Goal: Information Seeking & Learning: Learn about a topic

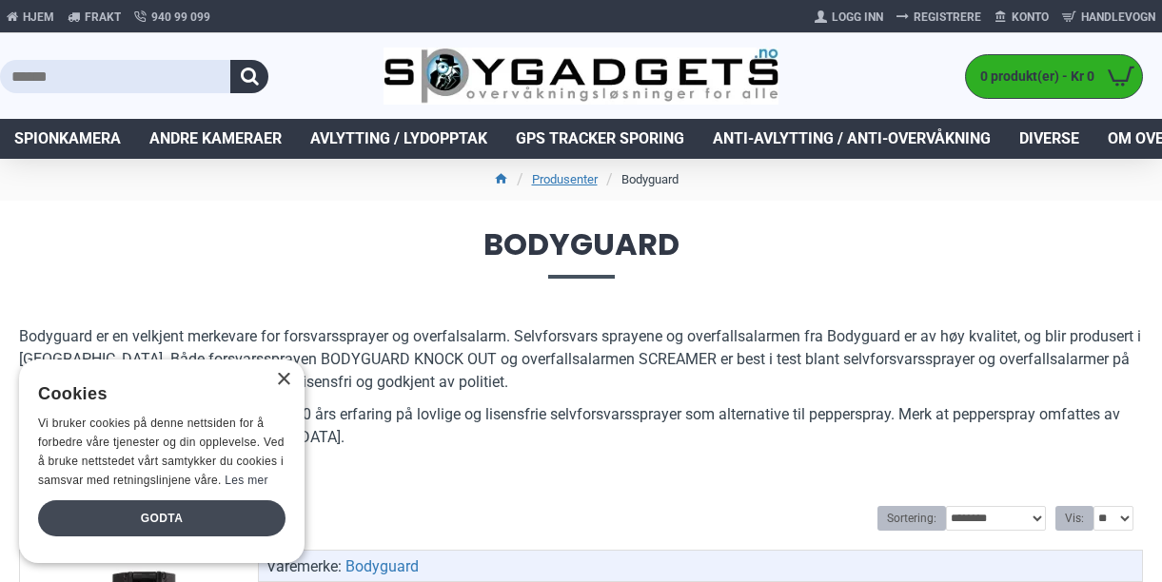
click at [194, 509] on div "Godta" at bounding box center [161, 519] width 247 height 36
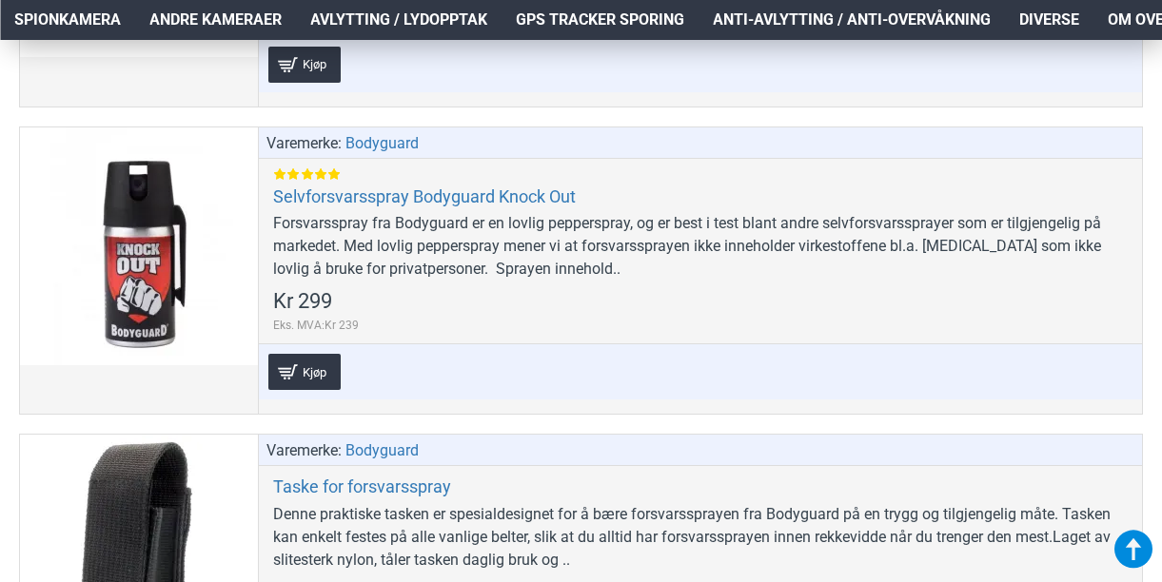
scroll to position [1044, 0]
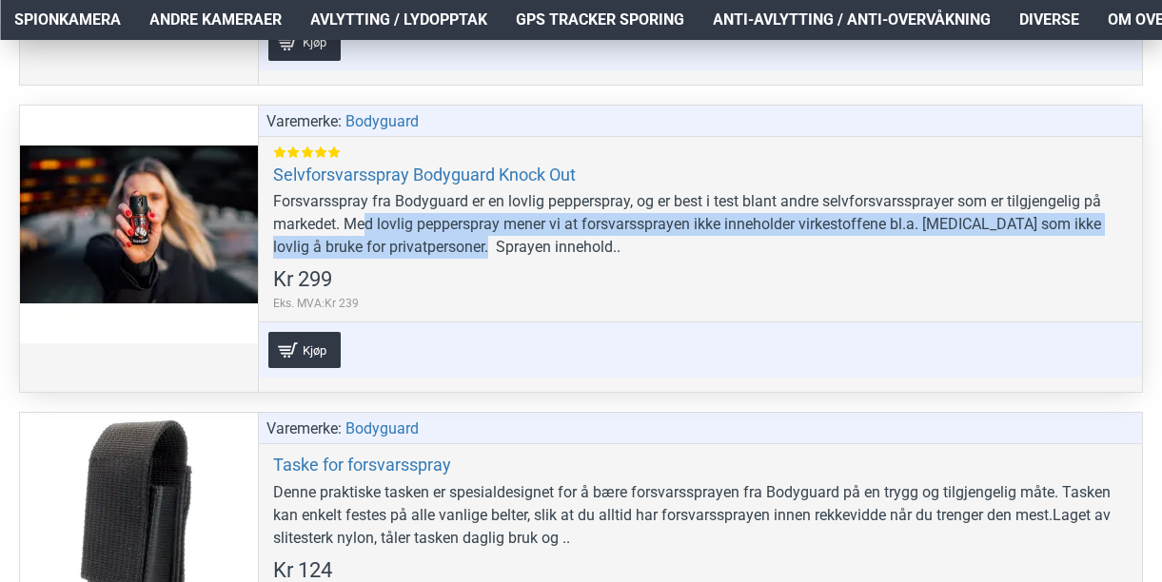
drag, startPoint x: 369, startPoint y: 226, endPoint x: 463, endPoint y: 255, distance: 97.8
click at [466, 255] on div "Forsvarsspray fra Bodyguard er en lovlig pepperspray, og er best i test blant a…" at bounding box center [700, 224] width 855 height 69
click at [463, 255] on div "Forsvarsspray fra Bodyguard er en lovlig pepperspray, og er best i test blant a…" at bounding box center [700, 224] width 855 height 69
drag, startPoint x: 404, startPoint y: 222, endPoint x: 522, endPoint y: 240, distance: 120.3
click at [523, 240] on div "Forsvarsspray fra Bodyguard er en lovlig pepperspray, og er best i test blant a…" at bounding box center [700, 224] width 855 height 69
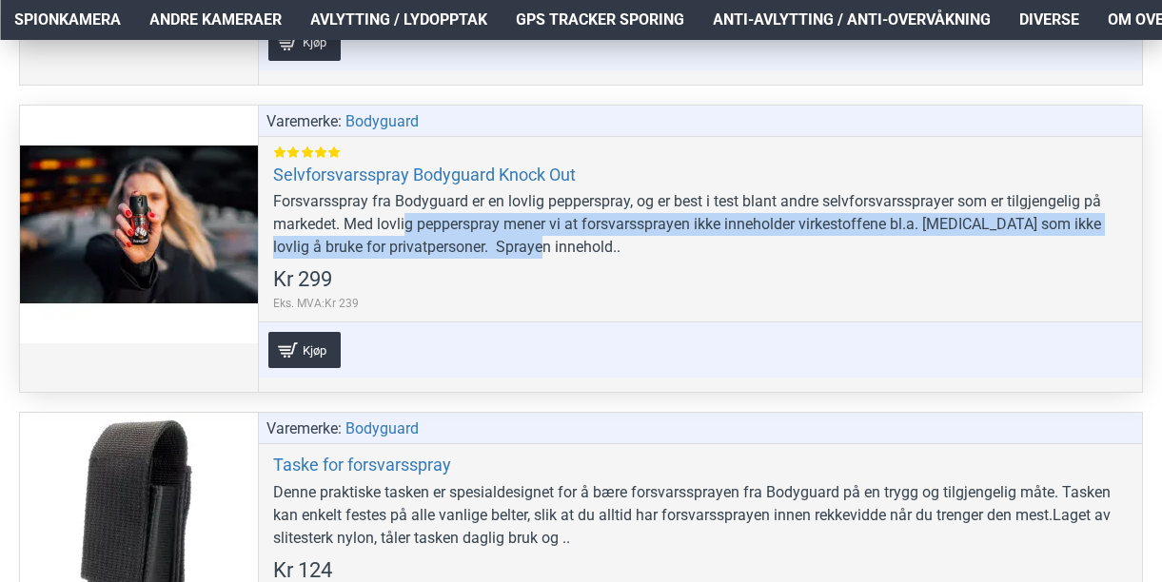
click at [522, 240] on div "Forsvarsspray fra Bodyguard er en lovlig pepperspray, og er best i test blant a…" at bounding box center [700, 224] width 855 height 69
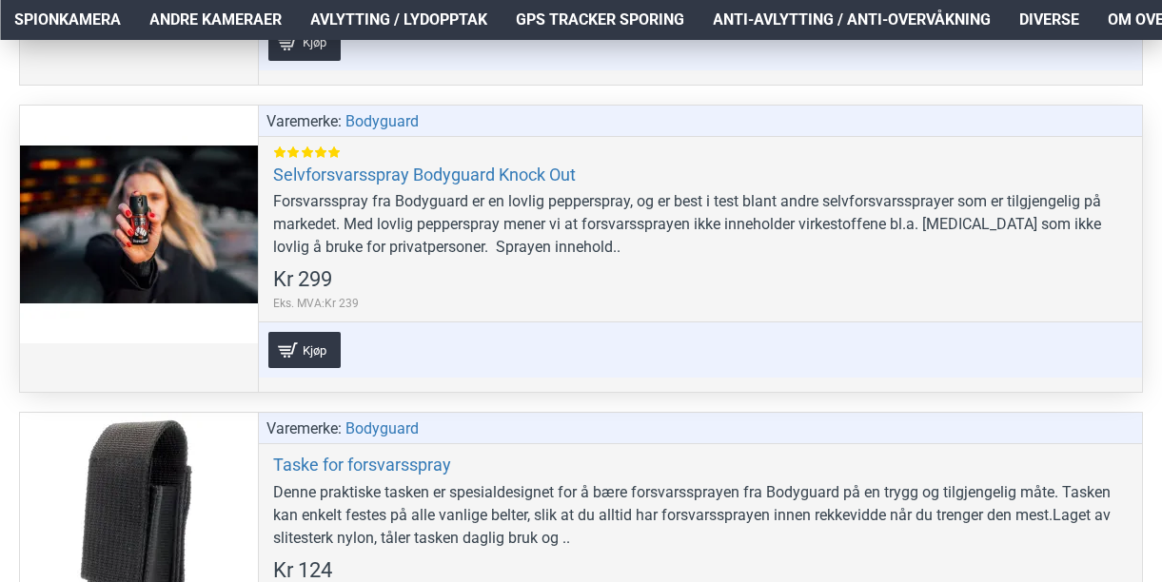
click at [464, 239] on div "Forsvarsspray fra Bodyguard er en lovlig pepperspray, og er best i test blant a…" at bounding box center [700, 224] width 855 height 69
click at [576, 247] on div "Forsvarsspray fra Bodyguard er en lovlig pepperspray, og er best i test blant a…" at bounding box center [700, 224] width 855 height 69
click at [560, 249] on div "Forsvarsspray fra Bodyguard er en lovlig pepperspray, og er best i test blant a…" at bounding box center [700, 224] width 855 height 69
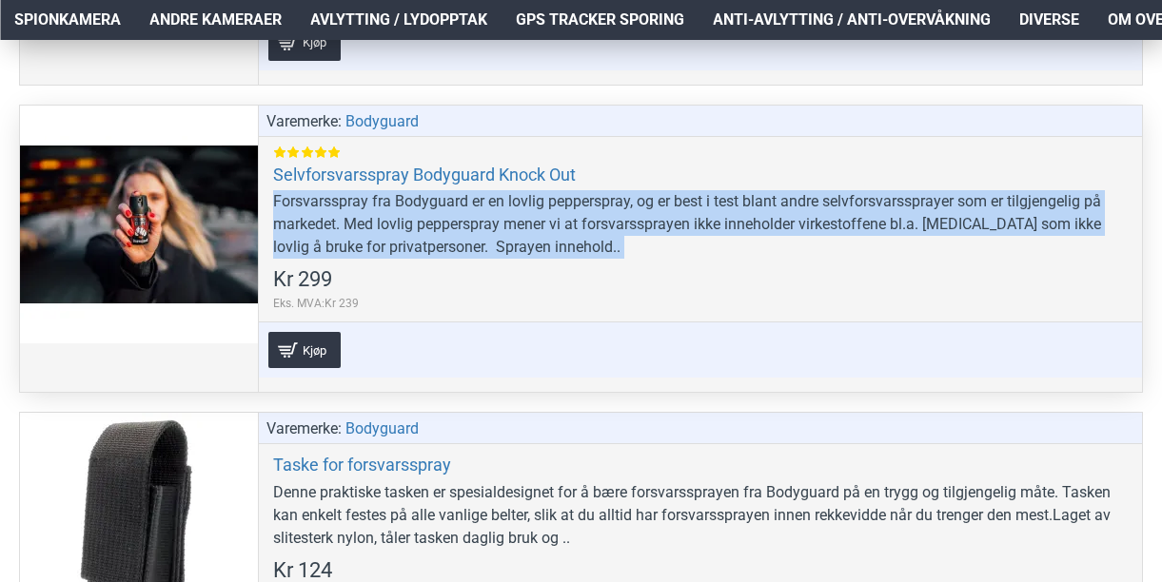
click at [560, 249] on div "Forsvarsspray fra Bodyguard er en lovlig pepperspray, og er best i test blant a…" at bounding box center [700, 224] width 855 height 69
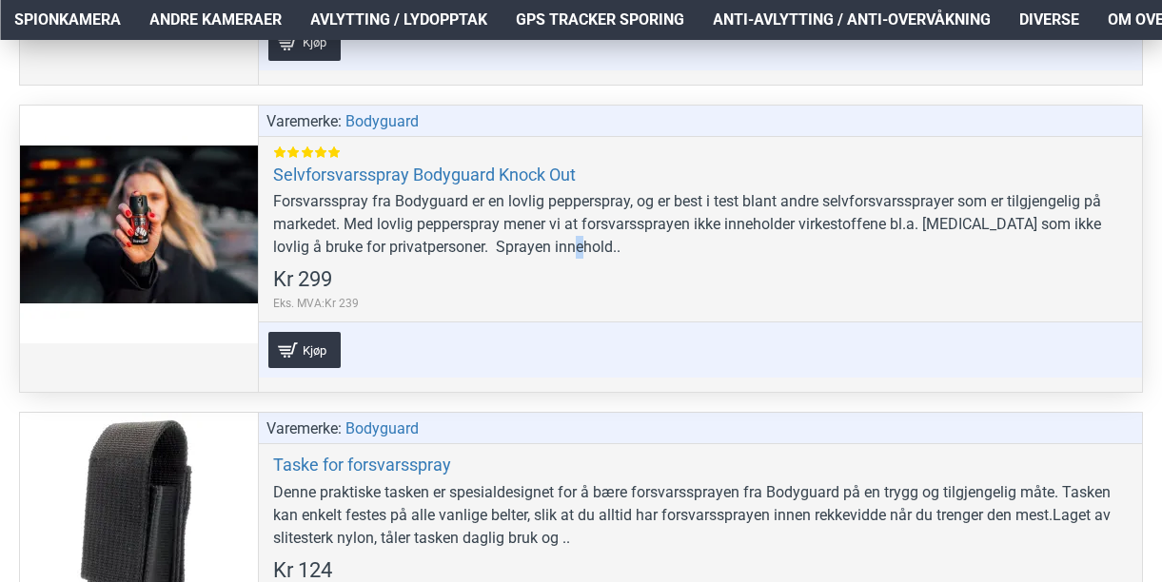
click at [560, 249] on div "Forsvarsspray fra Bodyguard er en lovlig pepperspray, og er best i test blant a…" at bounding box center [700, 224] width 855 height 69
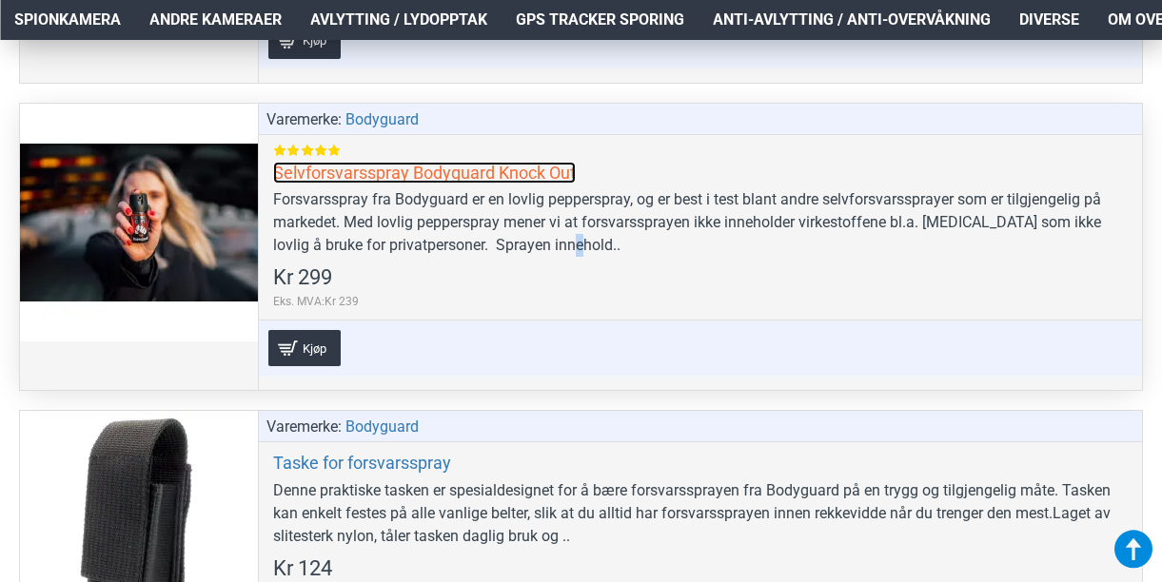
click at [480, 169] on link "Selvforsvarsspray Bodyguard Knock Out" at bounding box center [424, 173] width 303 height 22
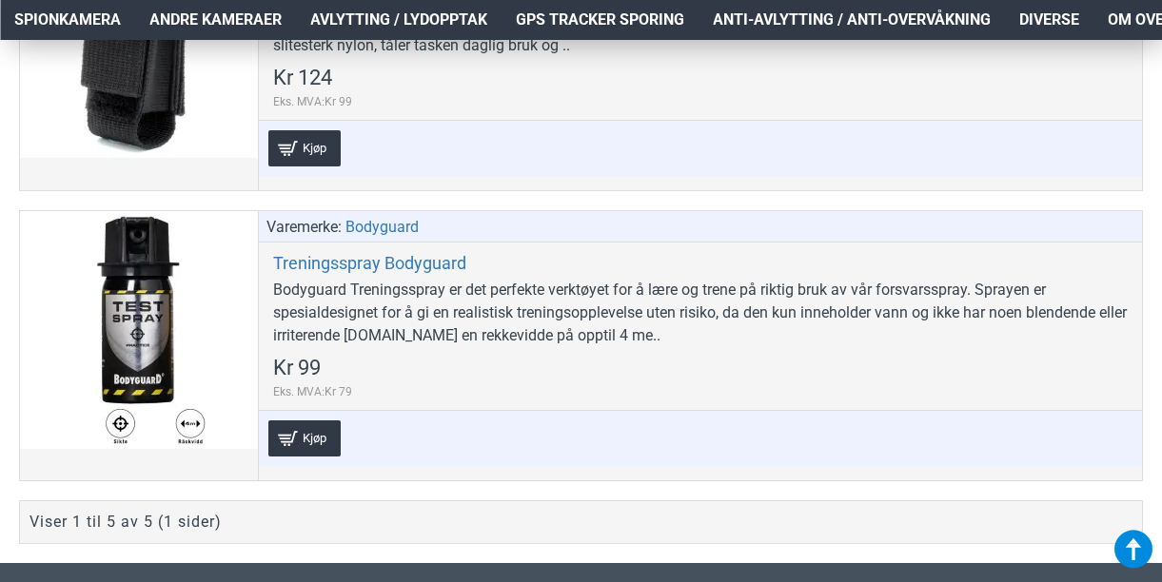
scroll to position [1539, 0]
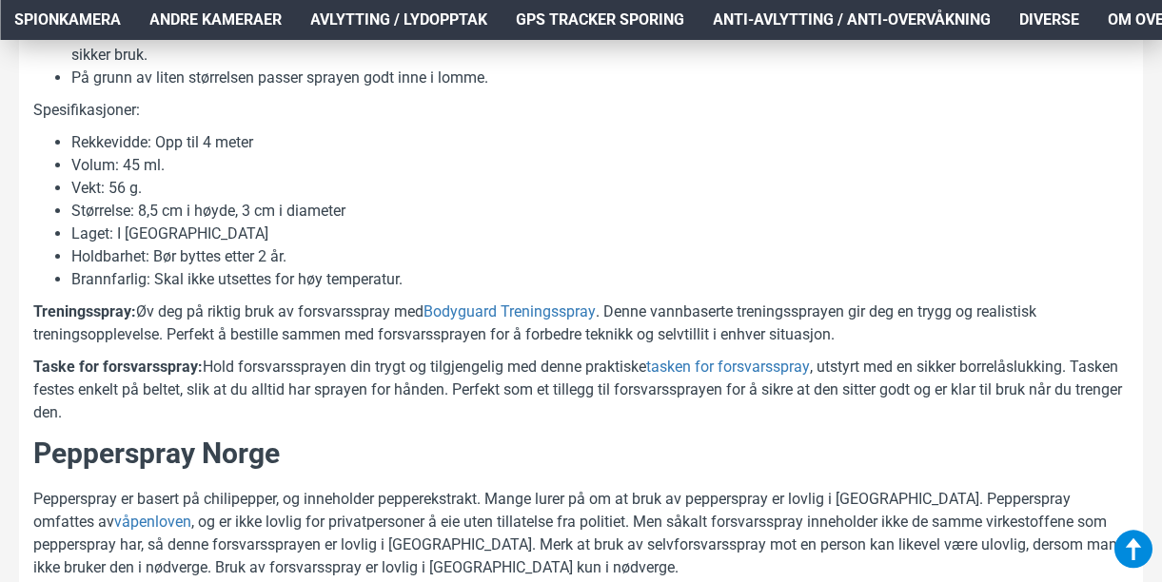
scroll to position [1286, 0]
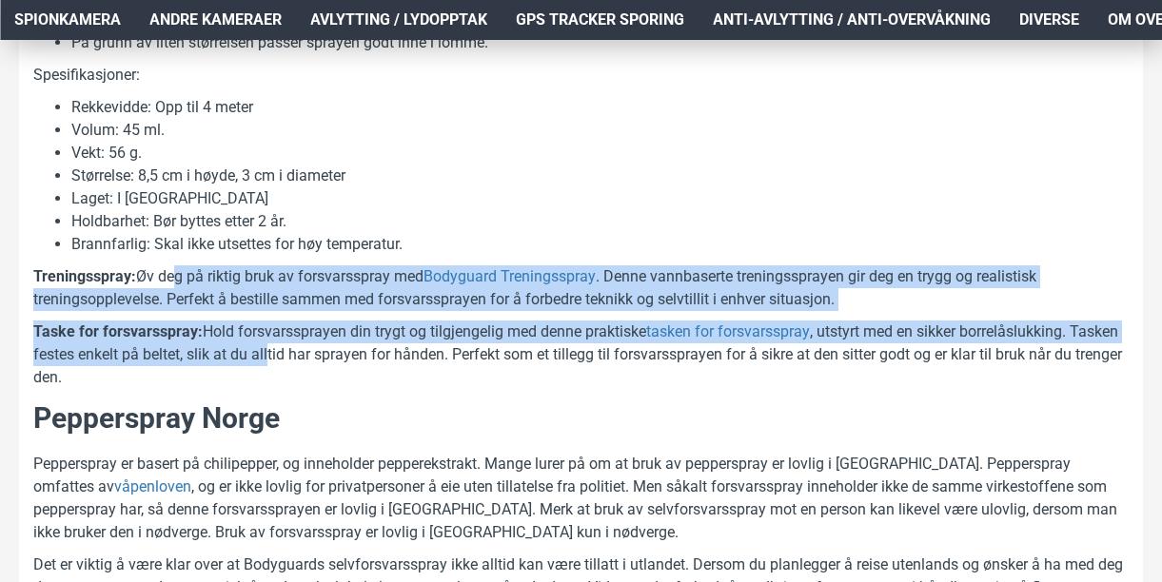
drag, startPoint x: 165, startPoint y: 283, endPoint x: 320, endPoint y: 346, distance: 167.7
click at [325, 327] on p "Taske for forsvarsspray: Hold forsvarssprayen din trygt og tilgjengelig med den…" at bounding box center [580, 355] width 1095 height 69
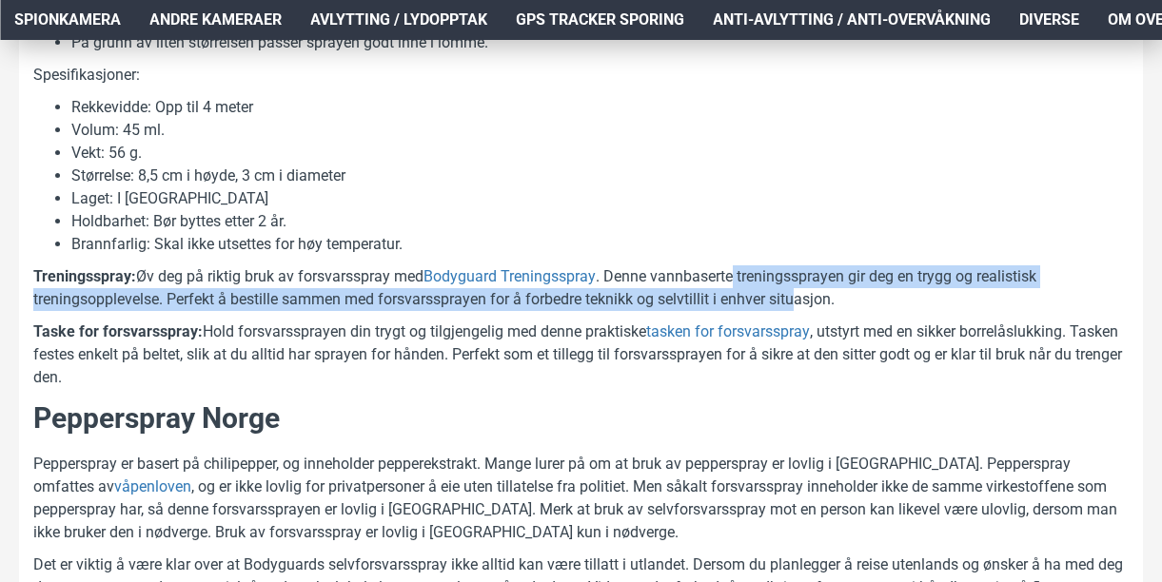
drag, startPoint x: 738, startPoint y: 274, endPoint x: 798, endPoint y: 307, distance: 69.4
click at [798, 307] on p "Treningsspray: Øv deg på riktig bruk av forsvarsspray med Bodyguard Treningsspr…" at bounding box center [580, 289] width 1095 height 46
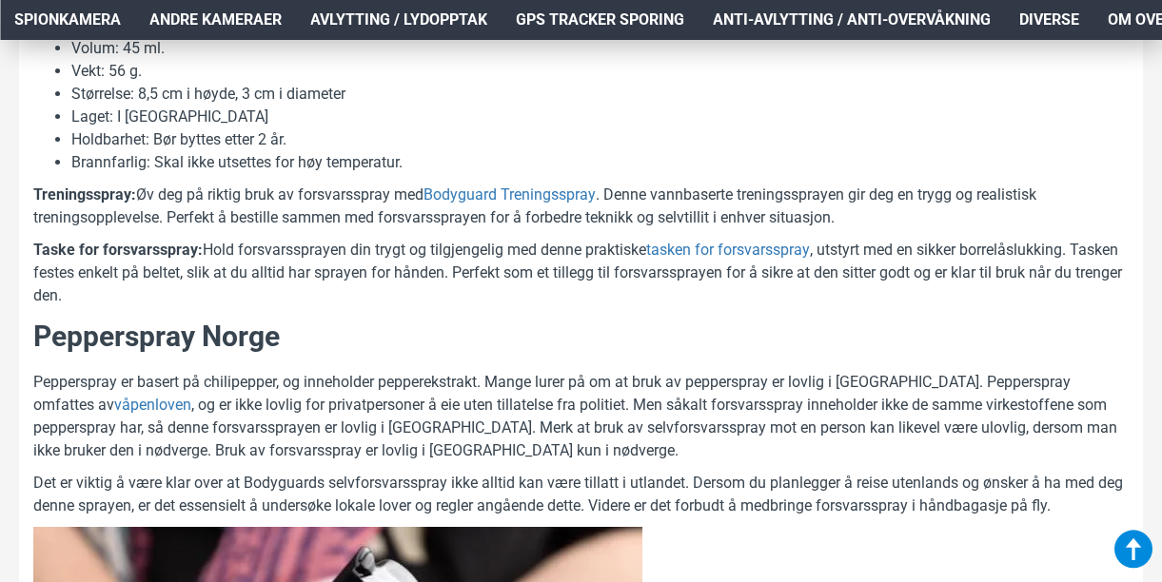
scroll to position [1370, 0]
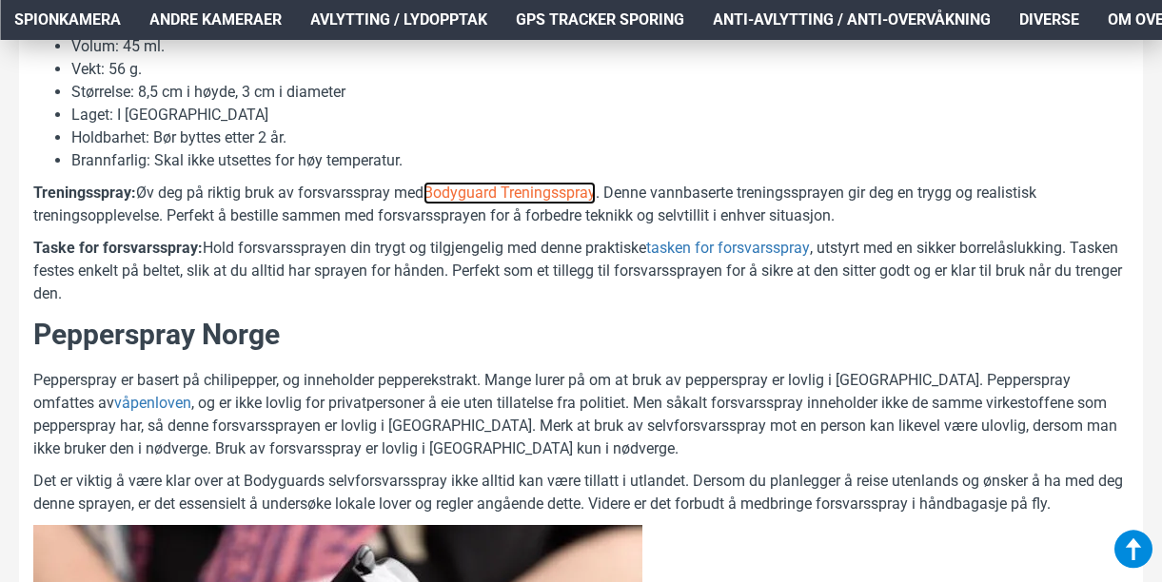
click at [543, 196] on link "Bodyguard Treningsspray" at bounding box center [510, 193] width 172 height 23
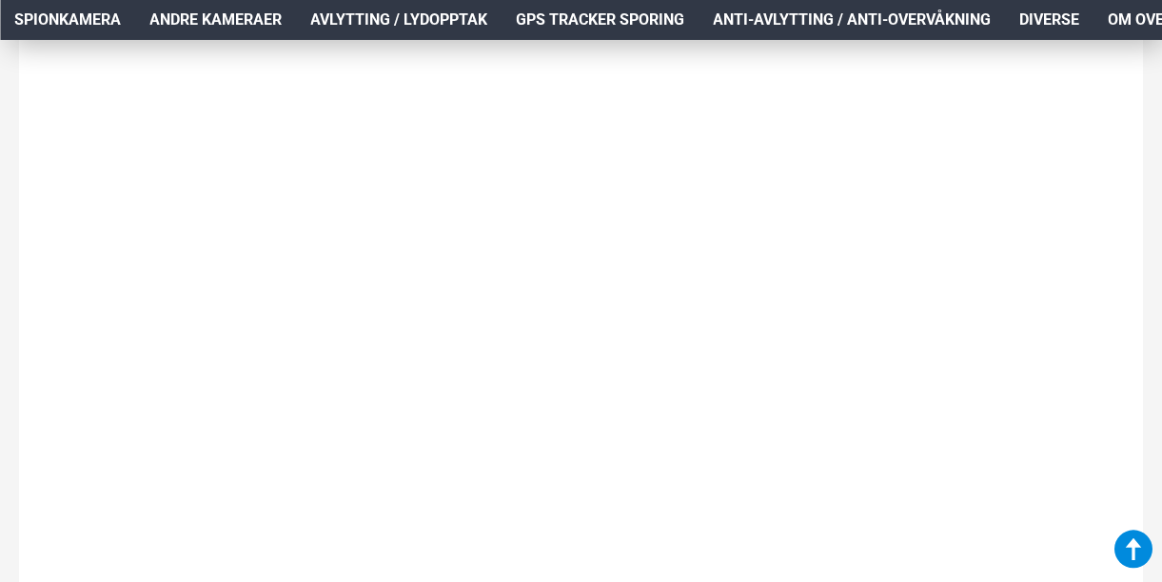
scroll to position [2395, 0]
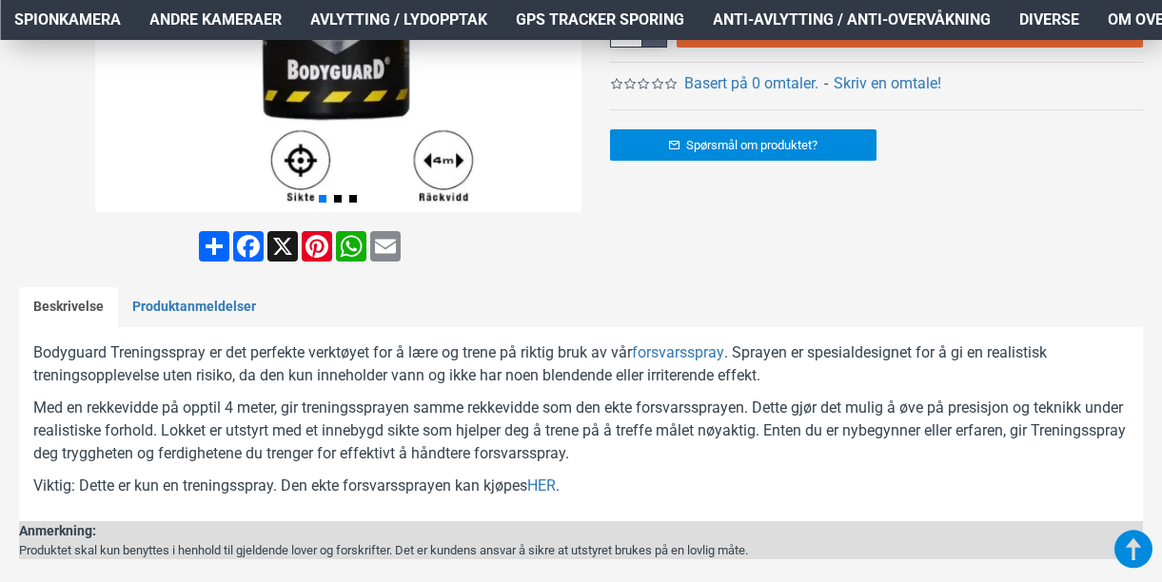
scroll to position [602, 0]
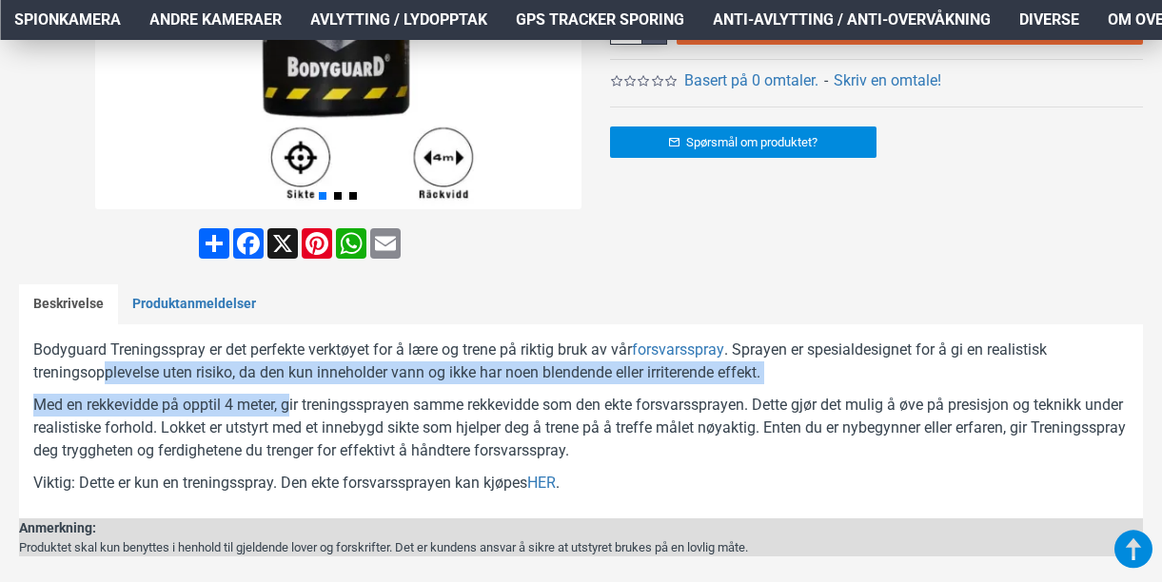
drag, startPoint x: 107, startPoint y: 371, endPoint x: 292, endPoint y: 407, distance: 189.1
click at [292, 407] on div "Bodyguard Treningsspray er det perfekte verktøyet for å lære og trene på riktig…" at bounding box center [580, 422] width 1095 height 166
click at [292, 407] on p "Med en rekkevidde på opptil 4 meter, gir treningssprayen samme rekkevidde som d…" at bounding box center [580, 428] width 1095 height 69
drag, startPoint x: 165, startPoint y: 373, endPoint x: 469, endPoint y: 414, distance: 307.3
click at [469, 414] on div "Bodyguard Treningsspray er det perfekte verktøyet for å lære og trene på riktig…" at bounding box center [580, 422] width 1095 height 166
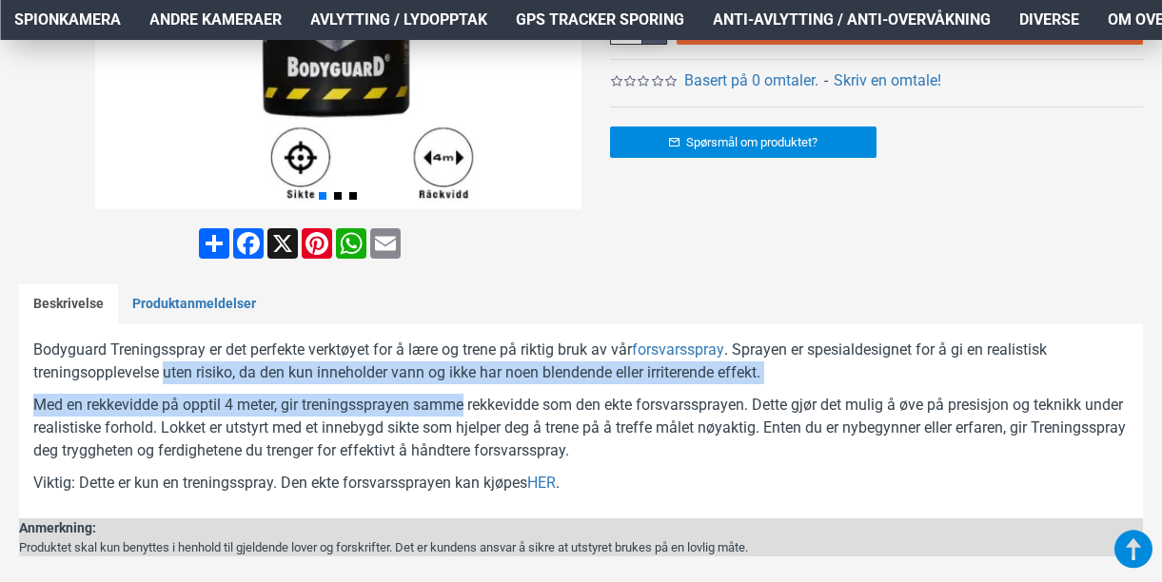
click at [469, 414] on p "Med en rekkevidde på opptil 4 meter, gir treningssprayen samme rekkevidde som d…" at bounding box center [580, 428] width 1095 height 69
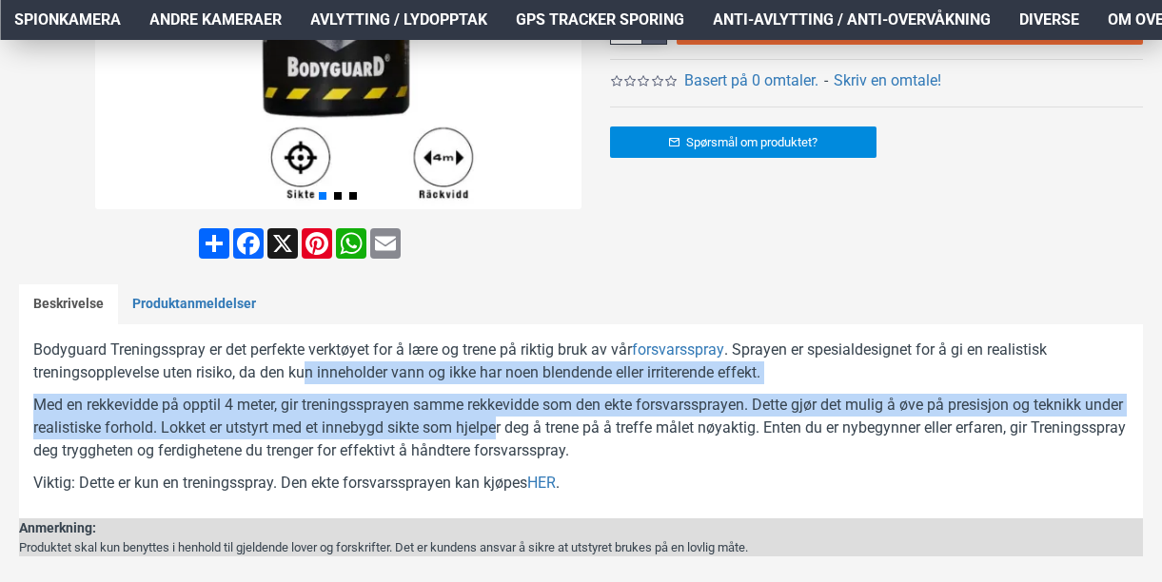
drag, startPoint x: 333, startPoint y: 380, endPoint x: 541, endPoint y: 419, distance: 211.1
click at [541, 419] on div "Bodyguard Treningsspray er det perfekte verktøyet for å lære og trene på riktig…" at bounding box center [580, 422] width 1095 height 166
click at [541, 419] on p "Med en rekkevidde på opptil 4 meter, gir treningssprayen samme rekkevidde som d…" at bounding box center [580, 428] width 1095 height 69
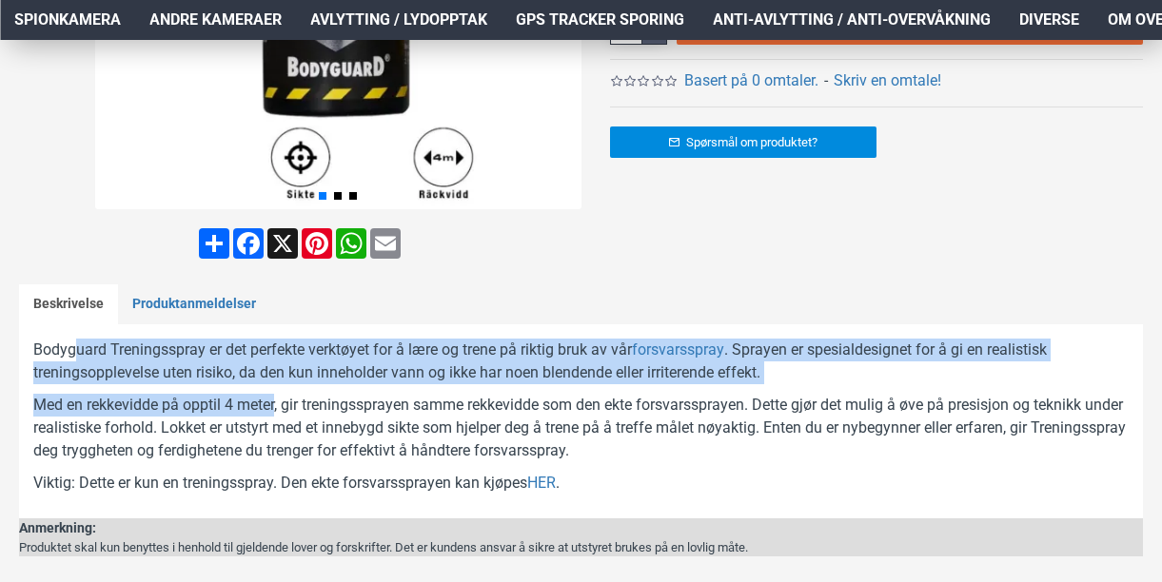
drag, startPoint x: 78, startPoint y: 357, endPoint x: 275, endPoint y: 408, distance: 203.6
click at [275, 408] on div "Bodyguard Treningsspray er det perfekte verktøyet for å lære og trene på riktig…" at bounding box center [580, 422] width 1095 height 166
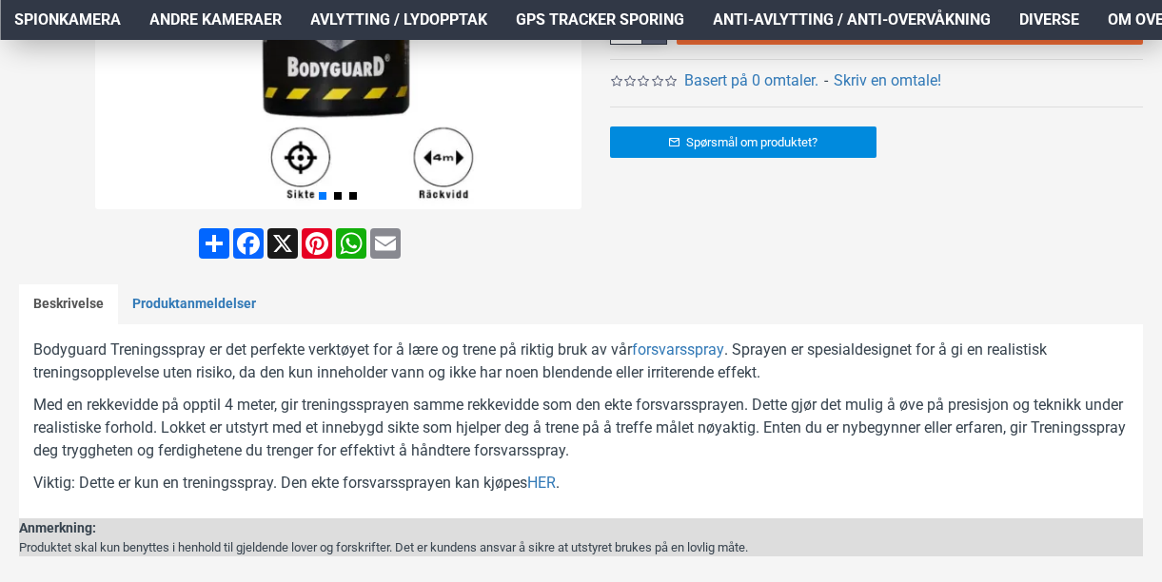
click at [275, 409] on p "Med en rekkevidde på opptil 4 meter, gir treningssprayen samme rekkevidde som d…" at bounding box center [580, 428] width 1095 height 69
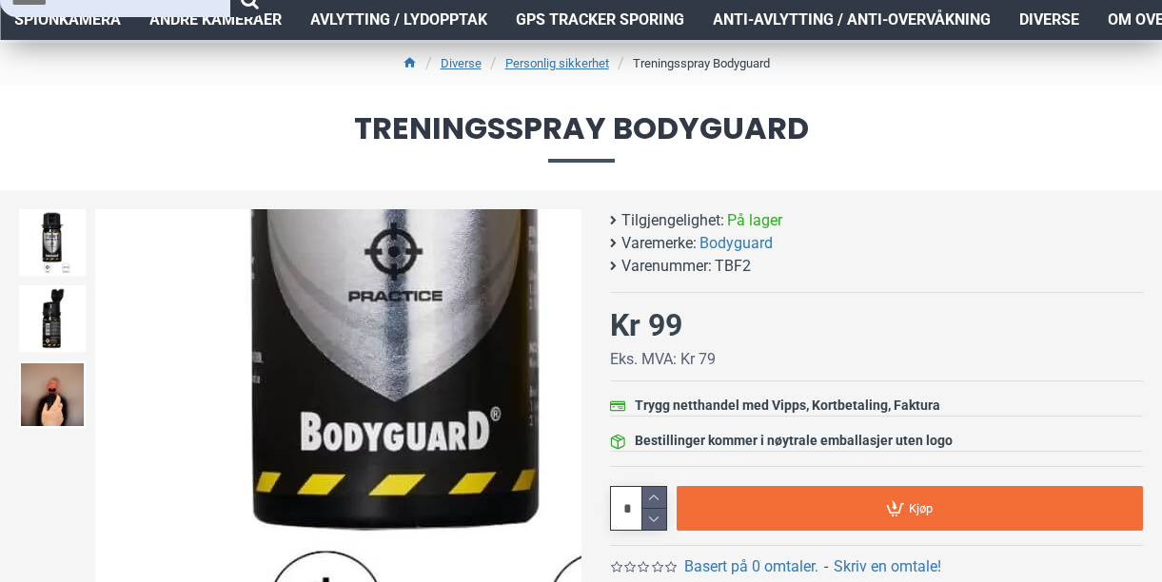
scroll to position [382, 0]
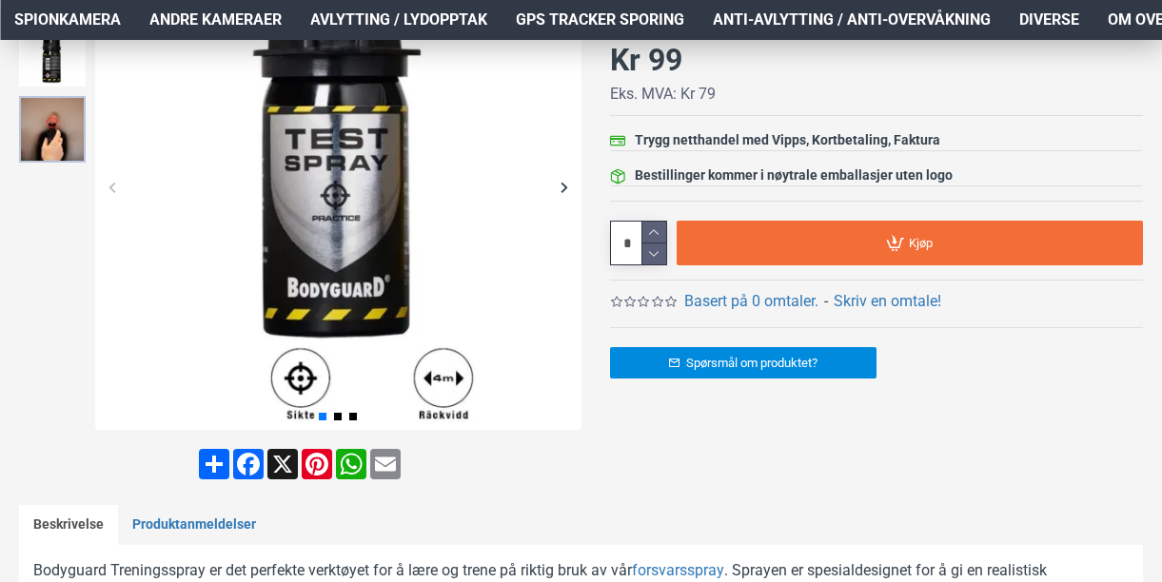
click at [60, 105] on img at bounding box center [52, 129] width 67 height 67
